Goal: Transaction & Acquisition: Purchase product/service

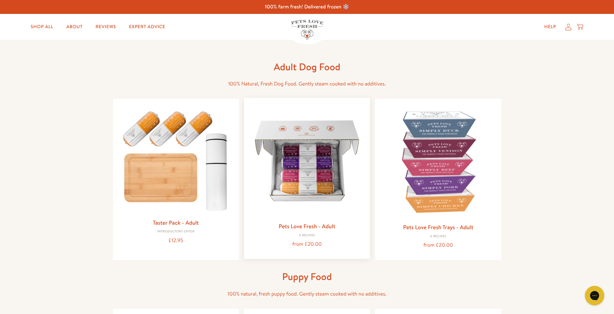
click at [308, 173] on img at bounding box center [307, 161] width 116 height 116
click at [302, 176] on img at bounding box center [307, 161] width 116 height 116
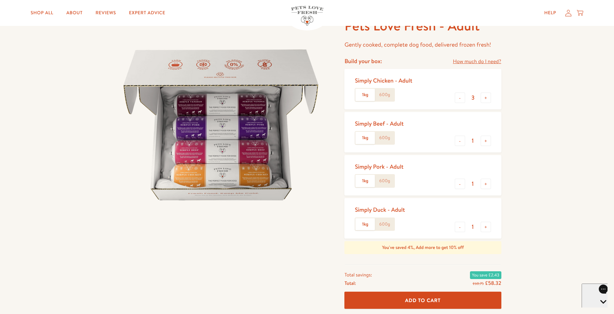
scroll to position [32, 0]
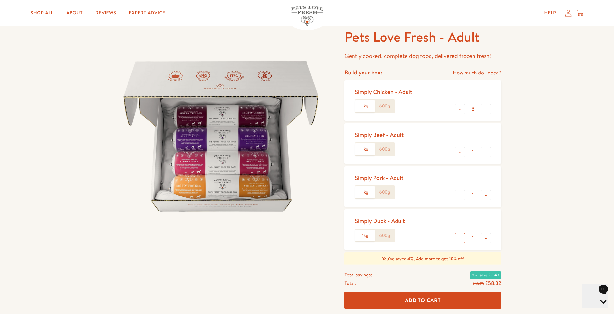
click at [459, 240] on button "-" at bounding box center [460, 238] width 10 height 10
type input "0"
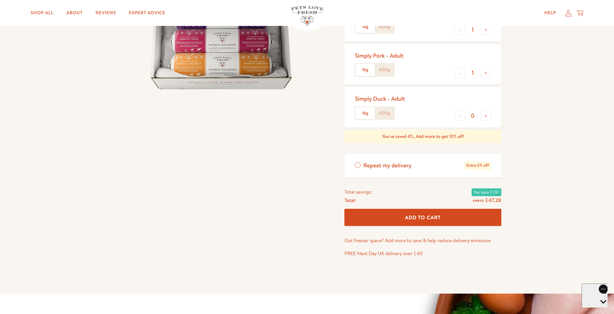
scroll to position [129, 0]
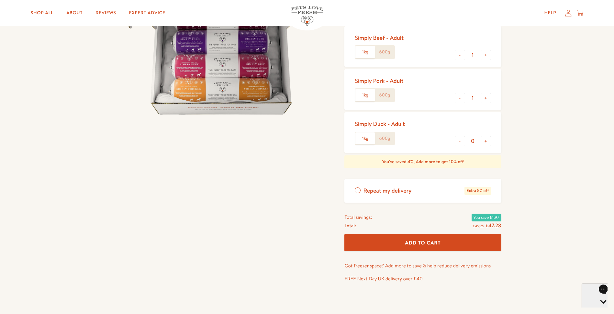
click at [358, 190] on label "Repeat my delivery Extra 5% off" at bounding box center [422, 191] width 157 height 24
click at [0, 0] on input "Repeat my delivery Extra 5% off" at bounding box center [0, 0] width 0 height 0
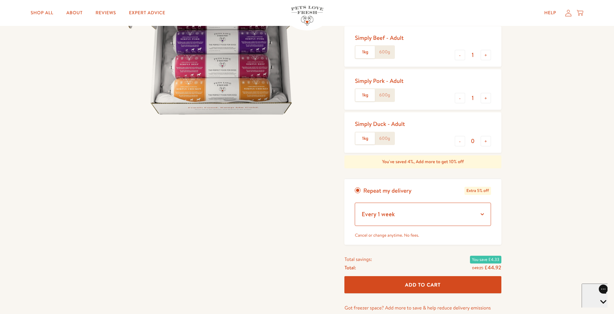
click at [481, 215] on select "Every 1 week Every 2 weeks Every 3 weeks Every 5 weeks Every 7 weeks Every 11 w…" at bounding box center [423, 214] width 136 height 23
click at [483, 213] on select "Every 1 week Every 2 weeks Every 3 weeks Every 5 weeks Every 7 weeks Every 11 w…" at bounding box center [423, 214] width 136 height 23
click at [484, 213] on select "Every 1 week Every 2 weeks Every 3 weeks Every 5 weeks Every 7 weeks Every 11 w…" at bounding box center [423, 214] width 136 height 23
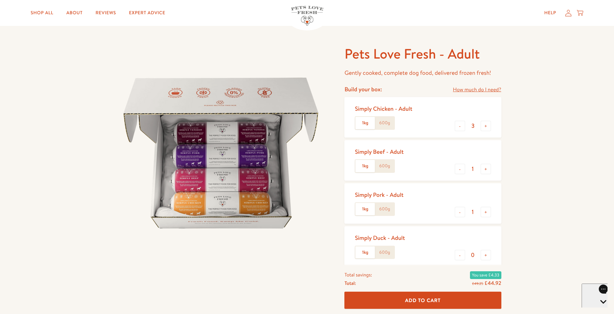
scroll to position [0, 0]
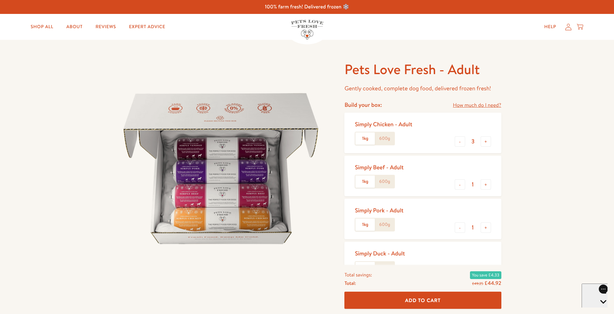
drag, startPoint x: 239, startPoint y: 60, endPoint x: 560, endPoint y: 50, distance: 321.3
click at [457, 226] on button "-" at bounding box center [460, 227] width 10 height 10
type input "0"
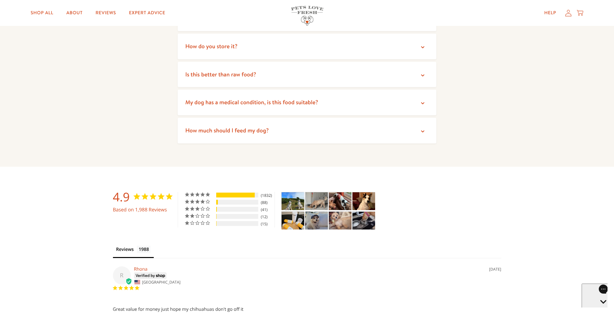
scroll to position [1165, 0]
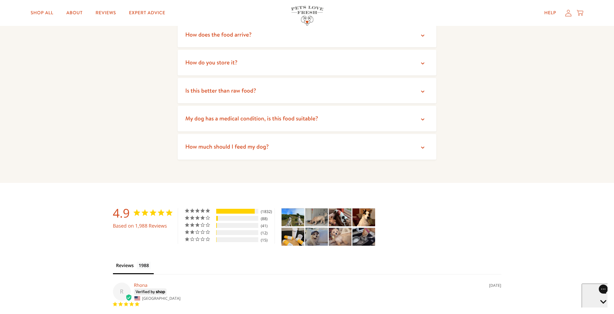
click at [244, 142] on span "How much should I feed my dog?" at bounding box center [227, 146] width 84 height 8
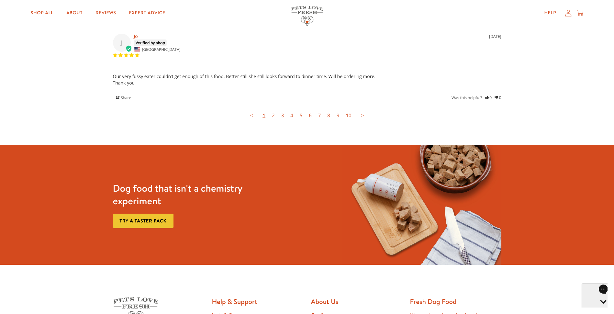
scroll to position [1845, 0]
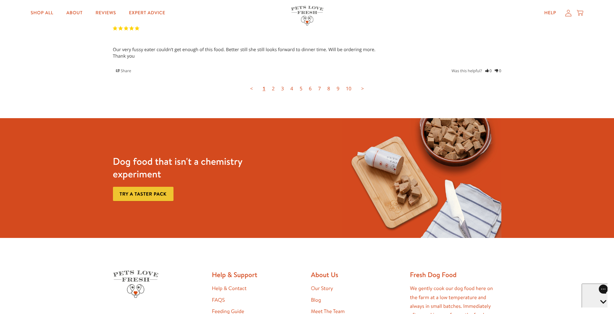
click at [161, 187] on link "Try a taster pack" at bounding box center [143, 194] width 61 height 15
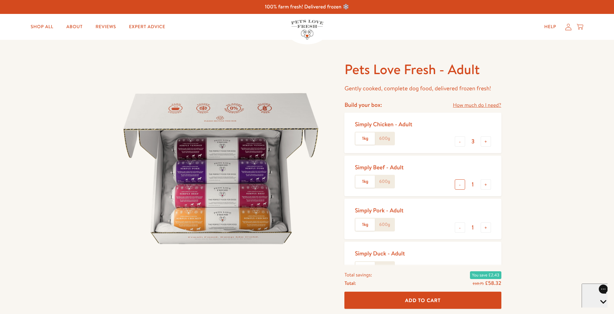
click at [459, 184] on button "-" at bounding box center [460, 184] width 10 height 10
type input "0"
click at [455, 229] on button "-" at bounding box center [460, 227] width 10 height 10
type input "0"
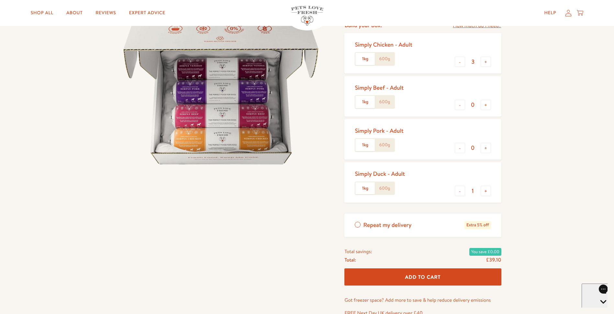
scroll to position [97, 0]
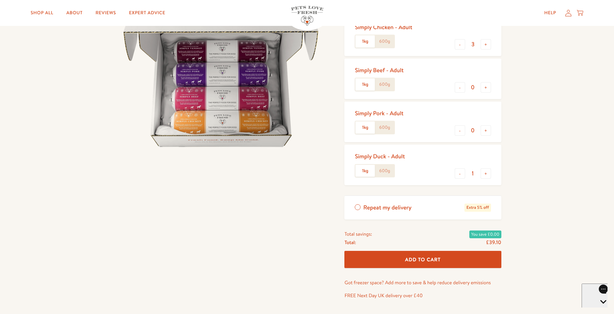
click at [600, 310] on icon "Open gorgias live chat" at bounding box center [603, 313] width 6 height 6
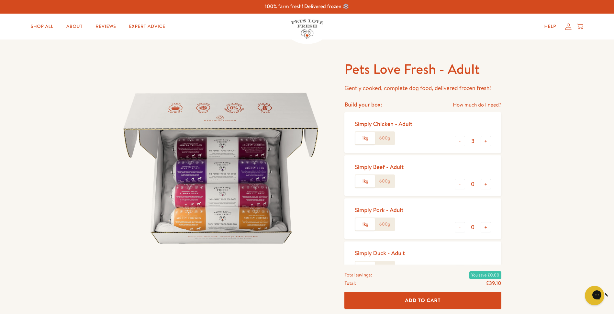
scroll to position [0, 0]
click at [43, 27] on link "Shop All" at bounding box center [42, 26] width 33 height 13
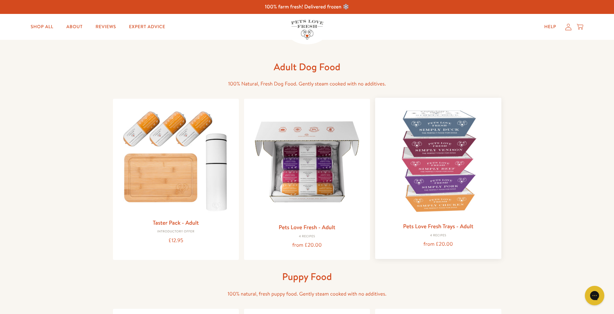
click at [439, 184] on img at bounding box center [438, 161] width 116 height 116
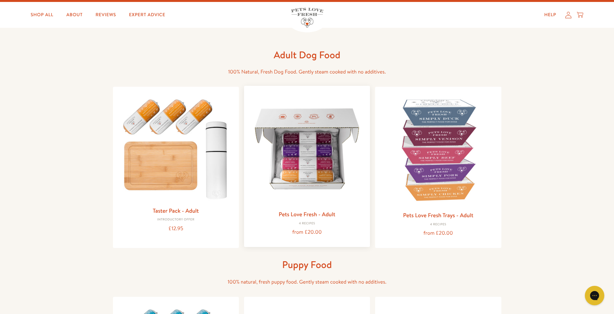
scroll to position [32, 0]
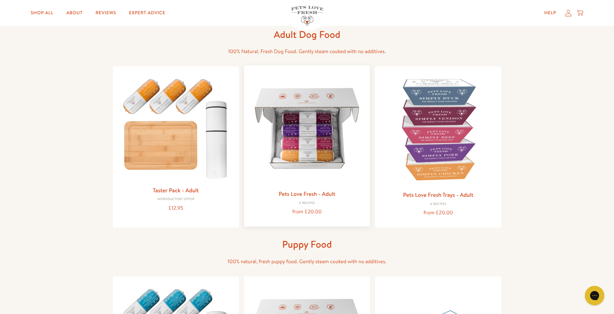
click at [306, 149] on img at bounding box center [307, 129] width 116 height 116
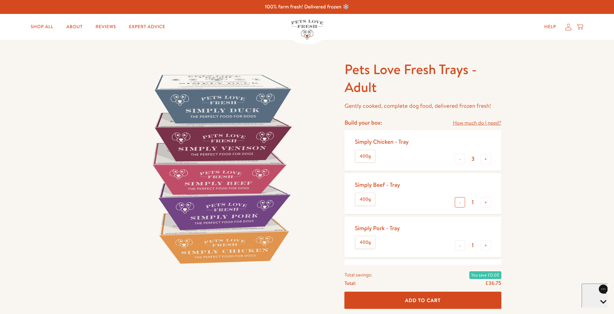
click at [458, 200] on button "-" at bounding box center [460, 202] width 10 height 10
type input "0"
click at [460, 247] on button "-" at bounding box center [460, 245] width 10 height 10
type input "0"
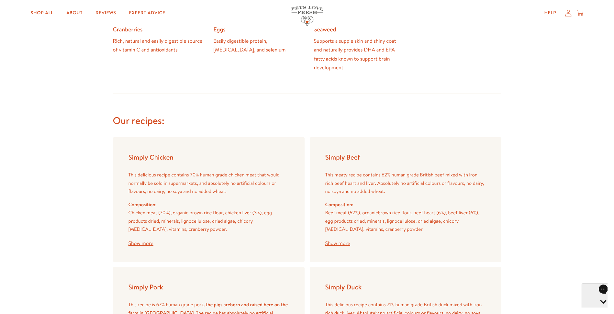
scroll to position [647, 0]
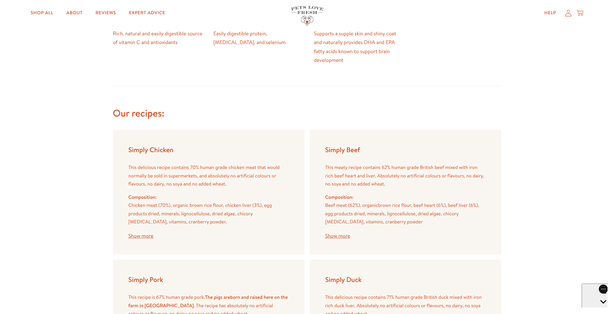
click at [143, 235] on button "Show more" at bounding box center [140, 235] width 25 height 5
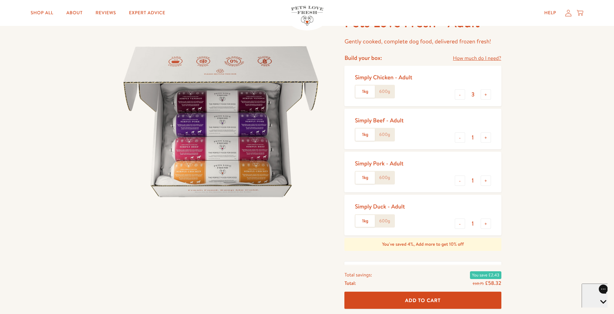
scroll to position [32, 0]
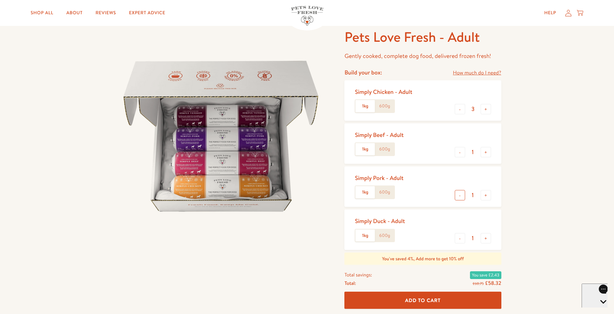
click at [460, 195] on button "-" at bounding box center [460, 195] width 10 height 10
type input "0"
click at [461, 239] on button "-" at bounding box center [460, 238] width 10 height 10
type input "0"
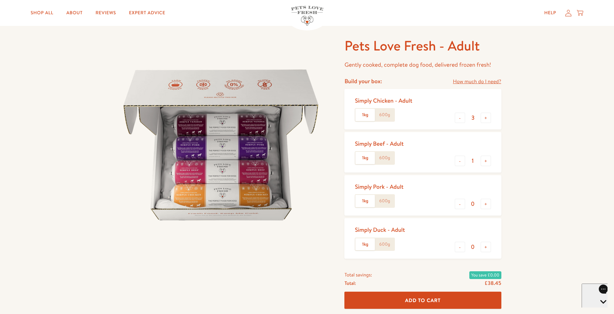
scroll to position [0, 0]
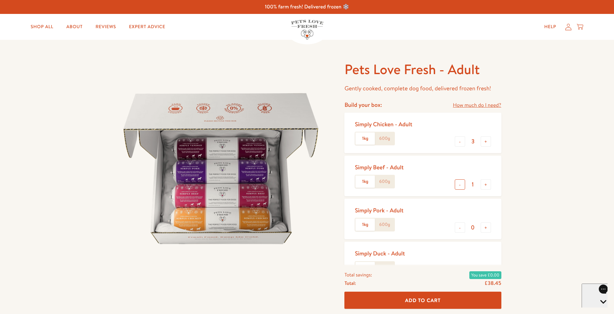
click at [460, 185] on button "-" at bounding box center [460, 184] width 10 height 10
type input "0"
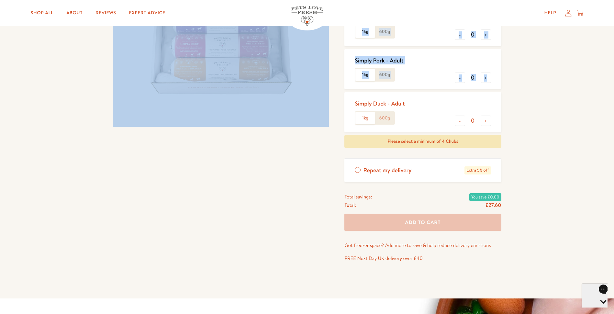
scroll to position [129, 0]
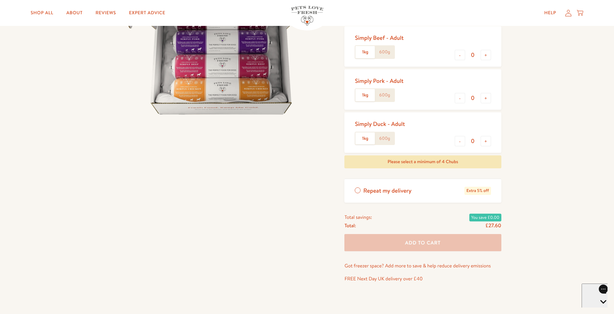
click at [357, 191] on label "Repeat my delivery Extra 5% off" at bounding box center [422, 191] width 157 height 24
click at [0, 0] on input "Repeat my delivery Extra 5% off" at bounding box center [0, 0] width 0 height 0
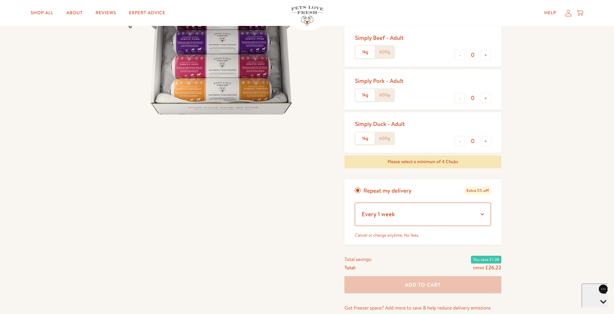
click at [483, 213] on select "Every 1 week Every 2 weeks Every 3 weeks Every 5 weeks Every 7 weeks Every 11 w…" at bounding box center [423, 214] width 136 height 23
select select "Every 3 weeks"
click at [355, 203] on select "Every 1 week Every 2 weeks Every 3 weeks Every 5 weeks Every 7 weeks Every 11 w…" at bounding box center [423, 214] width 136 height 23
click at [358, 189] on label "Repeat my delivery Extra 5% off" at bounding box center [422, 191] width 157 height 24
click at [0, 0] on input "Repeat my delivery Extra 5% off" at bounding box center [0, 0] width 0 height 0
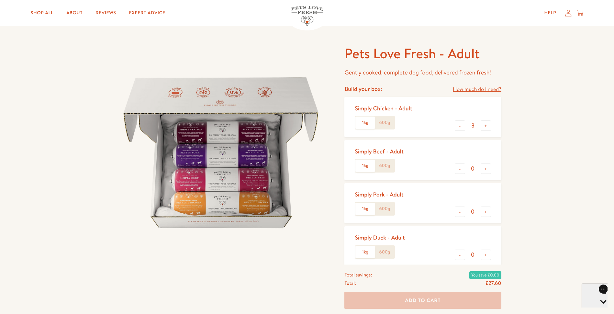
scroll to position [0, 0]
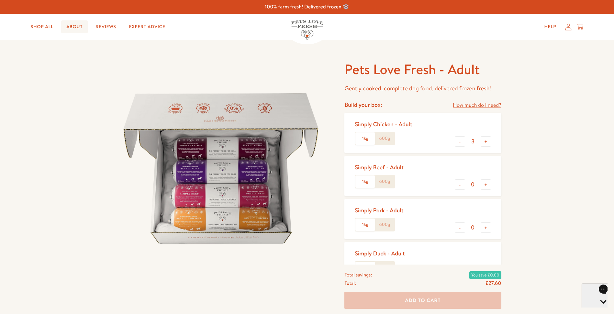
click at [73, 28] on link "About" at bounding box center [74, 26] width 27 height 13
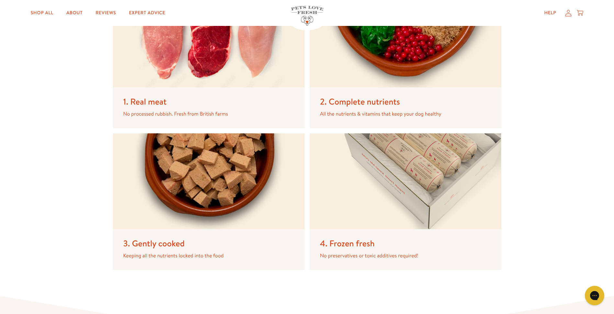
scroll to position [1036, 0]
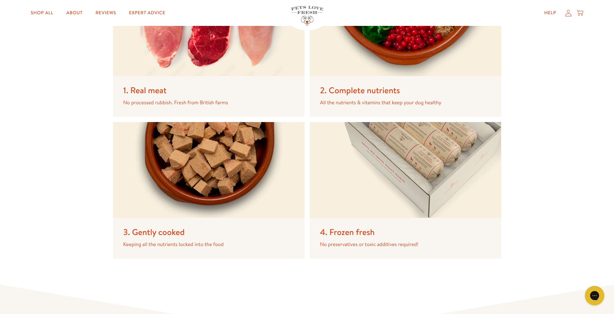
click at [403, 178] on img at bounding box center [406, 170] width 192 height 96
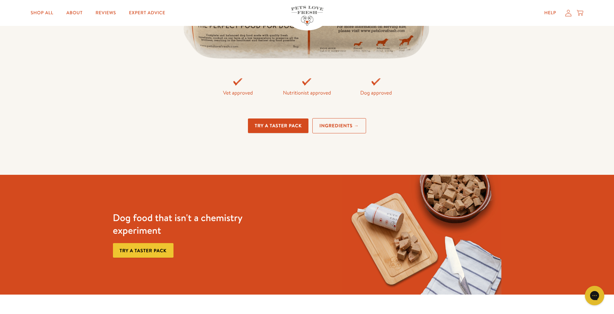
scroll to position [1554, 0]
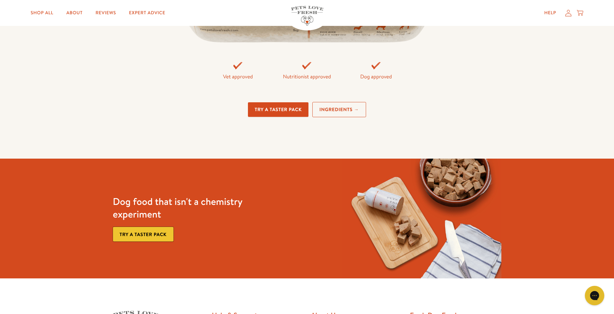
click at [155, 229] on div "Dog food that isn't a chemistry experiment Try a taster pack" at bounding box center [192, 218] width 164 height 67
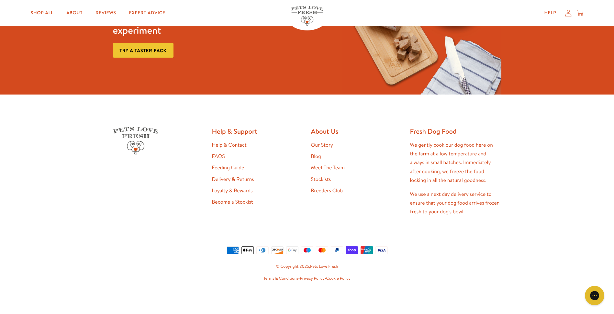
click at [148, 50] on link "Try a taster pack" at bounding box center [143, 50] width 61 height 15
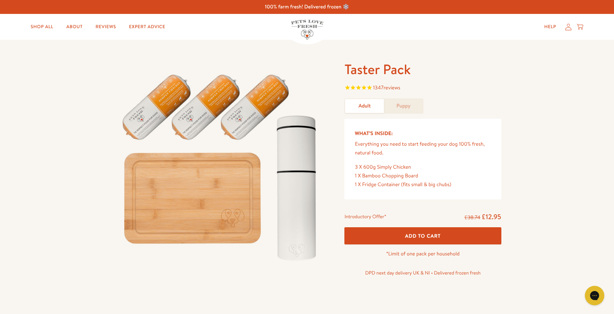
click at [365, 106] on link "Adult" at bounding box center [364, 106] width 39 height 14
